Goal: Task Accomplishment & Management: Manage account settings

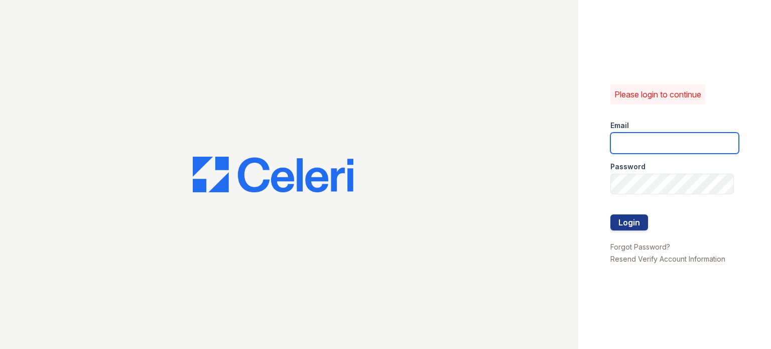
click at [624, 145] on input "email" at bounding box center [675, 143] width 129 height 21
type input "[EMAIL_ADDRESS][DOMAIN_NAME]"
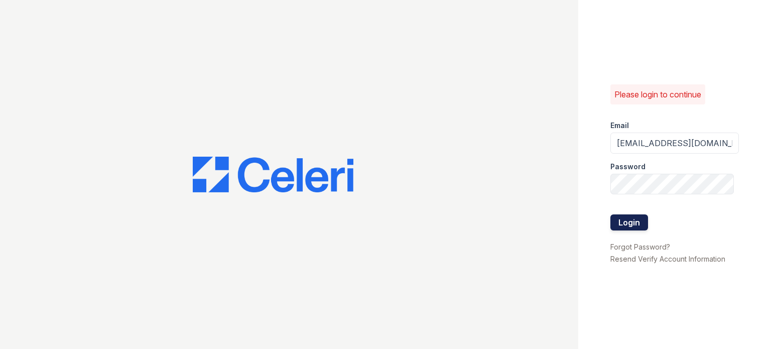
click at [632, 220] on button "Login" at bounding box center [630, 222] width 38 height 16
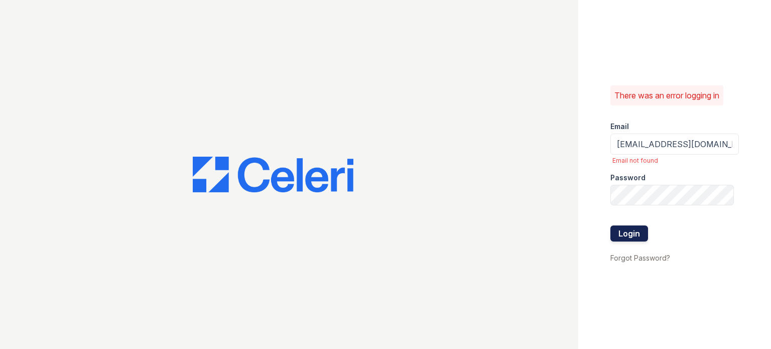
click at [643, 240] on button "Login" at bounding box center [630, 233] width 38 height 16
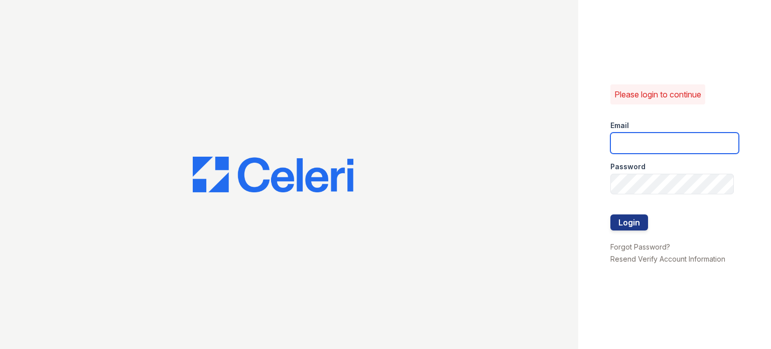
click at [639, 140] on input "email" at bounding box center [675, 143] width 129 height 21
click at [715, 138] on input "J1ee205ky@gmail.com" at bounding box center [675, 143] width 129 height 21
type input "[EMAIL_ADDRESS][DOMAIN_NAME]"
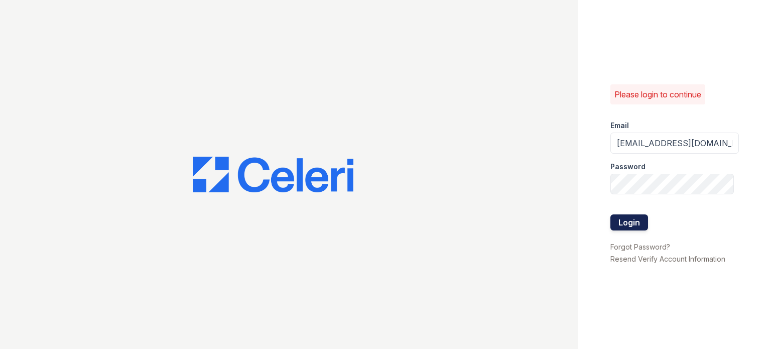
click at [633, 225] on button "Login" at bounding box center [630, 222] width 38 height 16
